Goal: Task Accomplishment & Management: Complete application form

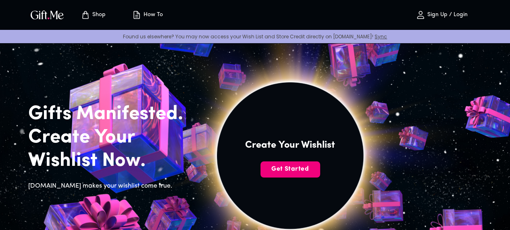
click at [312, 173] on span "Get Started" at bounding box center [291, 169] width 60 height 9
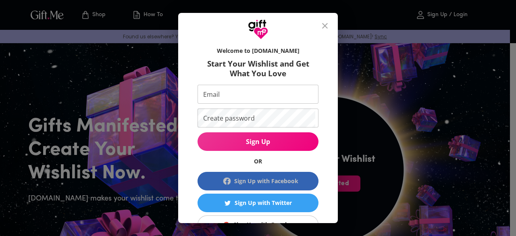
click at [269, 177] on div "Sign Up with Facebook" at bounding box center [266, 181] width 64 height 9
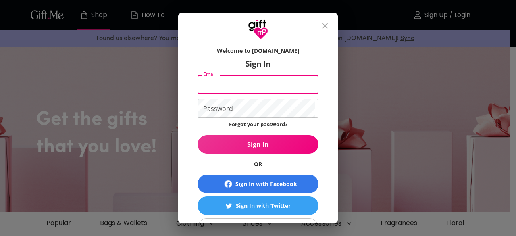
click at [274, 82] on input "Email" at bounding box center [257, 84] width 118 height 19
type input "[EMAIL_ADDRESS][DOMAIN_NAME]"
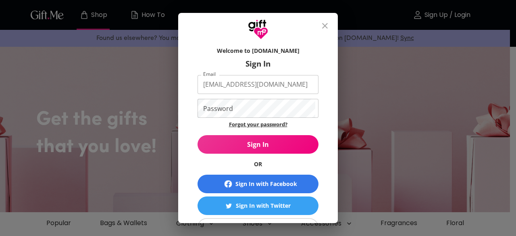
click at [251, 123] on link "Forgot your password?" at bounding box center [258, 124] width 59 height 7
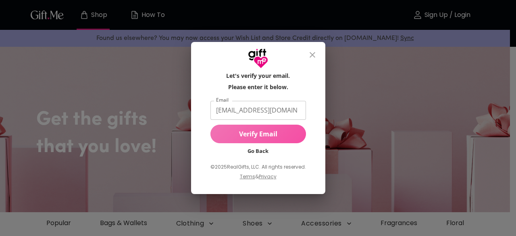
click at [257, 138] on span "Verify Email" at bounding box center [259, 134] width 96 height 9
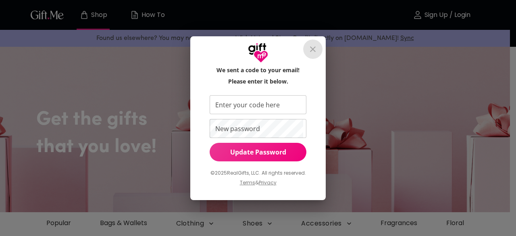
click at [318, 45] on button "close" at bounding box center [312, 49] width 19 height 19
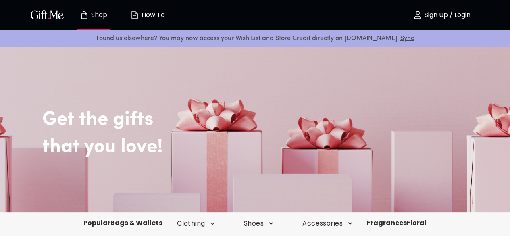
click at [145, 12] on p "How To" at bounding box center [152, 15] width 25 height 7
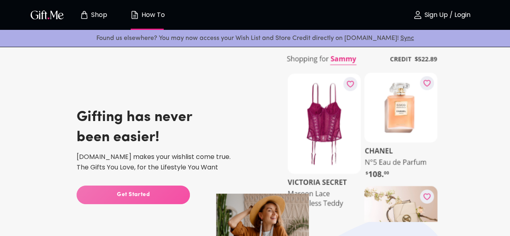
click at [138, 191] on span "Get Started" at bounding box center [133, 194] width 113 height 9
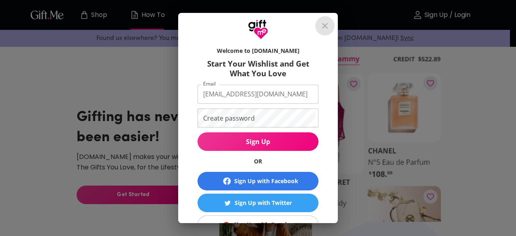
click at [330, 26] on icon "close" at bounding box center [325, 26] width 10 height 10
